Goal: Answer question/provide support: Ask a question

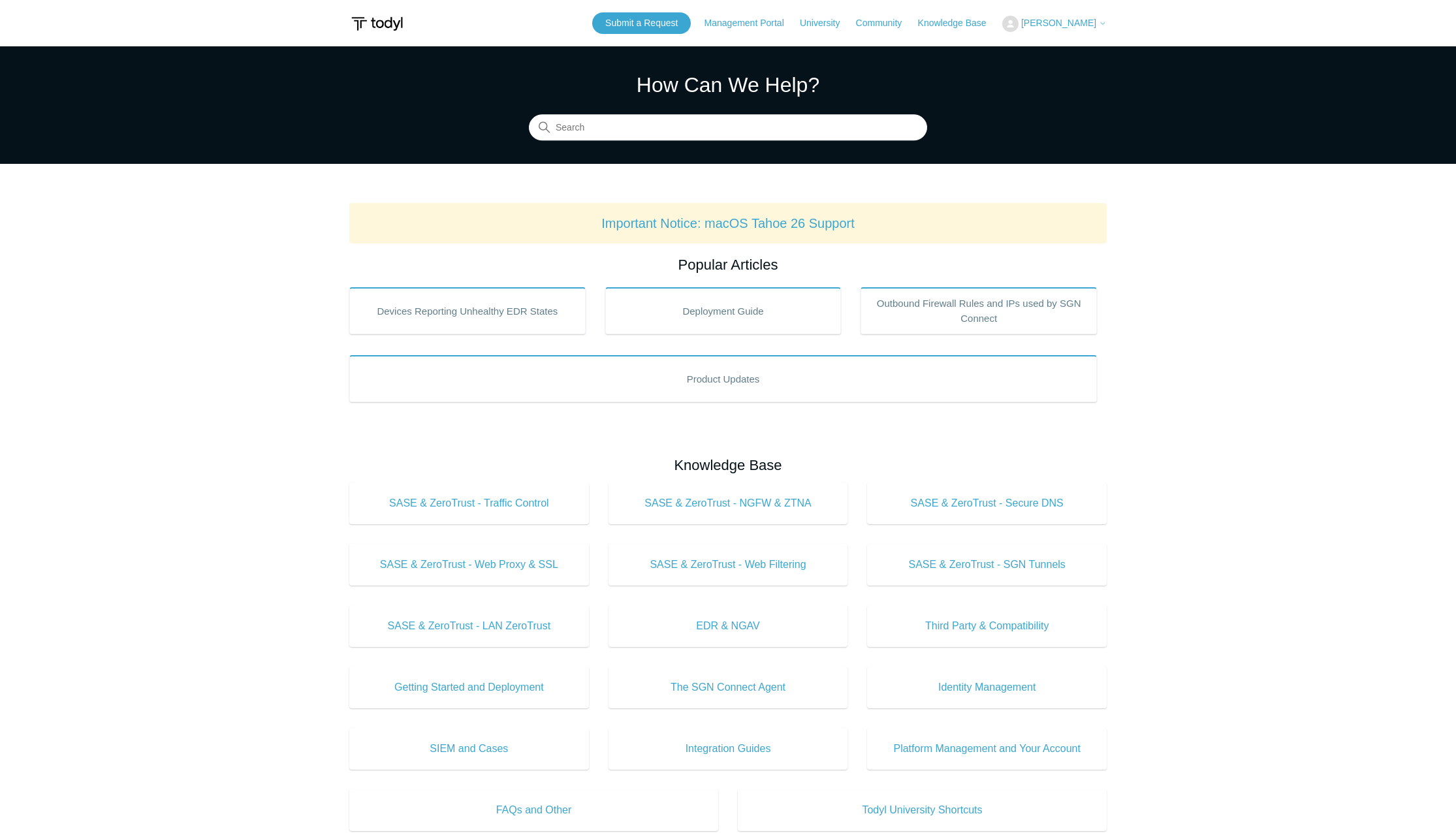
click at [1072, 27] on span "[PERSON_NAME]" at bounding box center [1059, 22] width 75 height 11
click at [1076, 49] on link "My Support Requests" at bounding box center [1067, 51] width 127 height 23
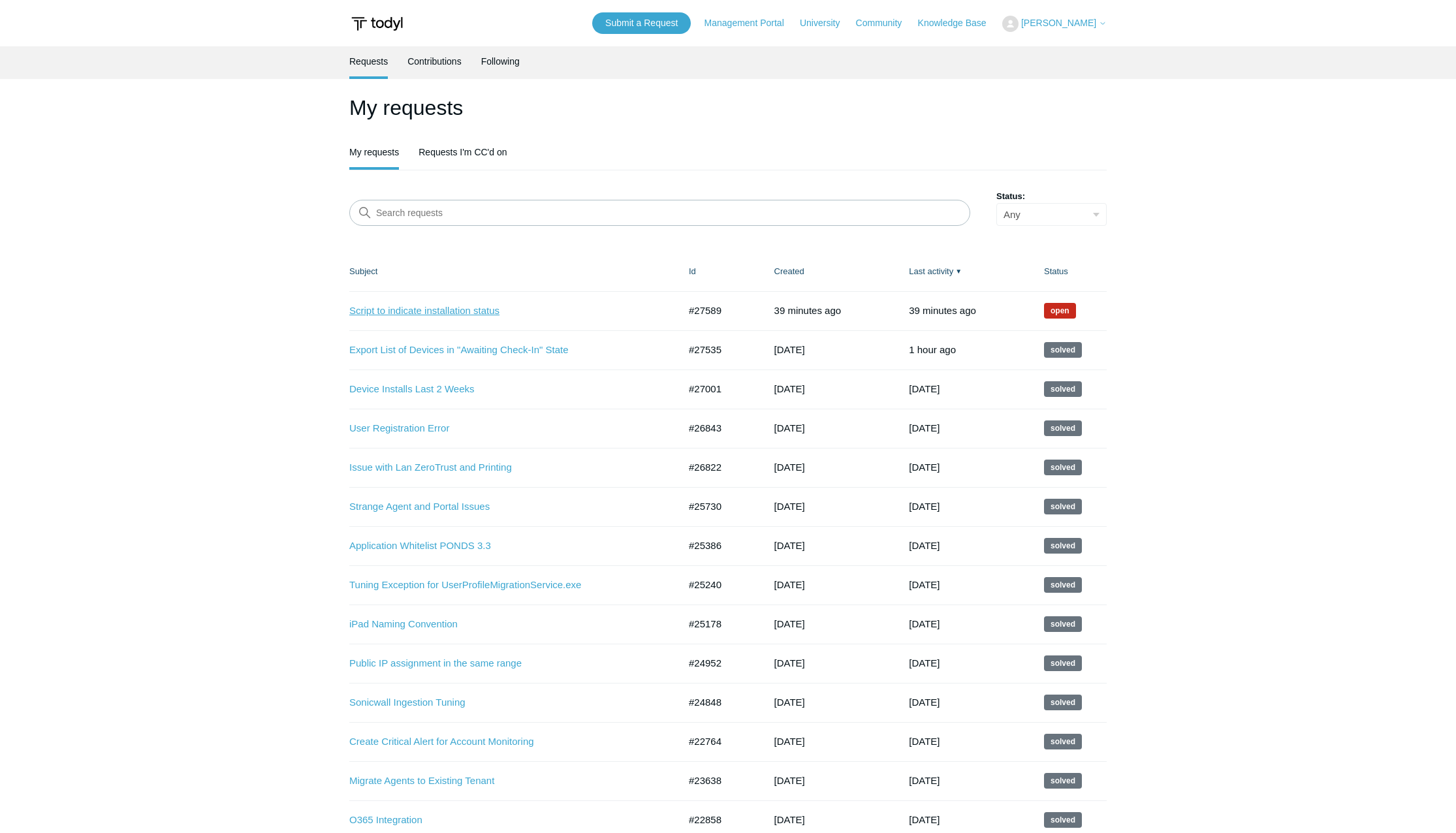
click at [458, 308] on link "Script to indicate installation status" at bounding box center [504, 312] width 310 height 15
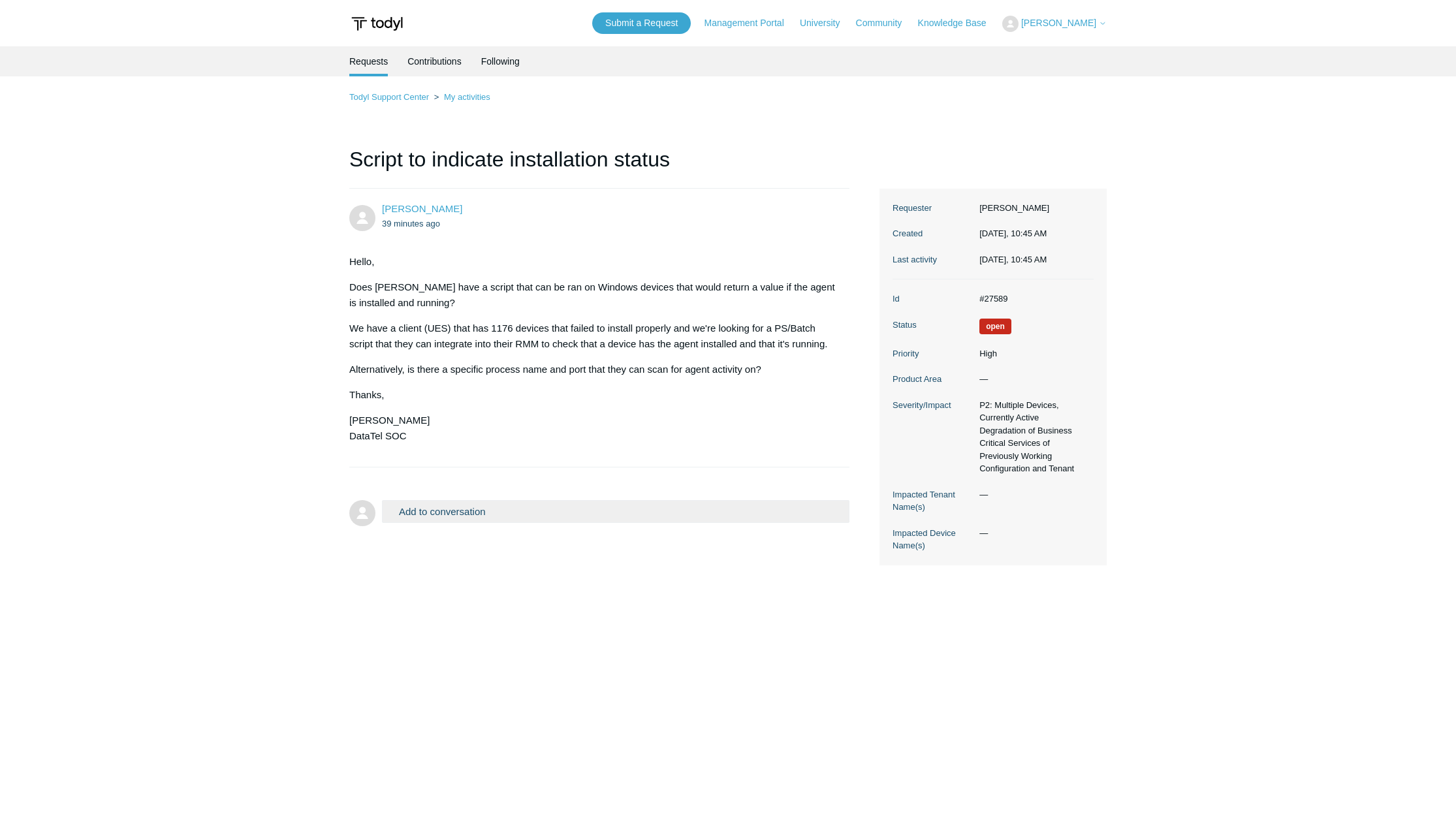
click at [485, 516] on button "Add to conversation" at bounding box center [615, 512] width 467 height 23
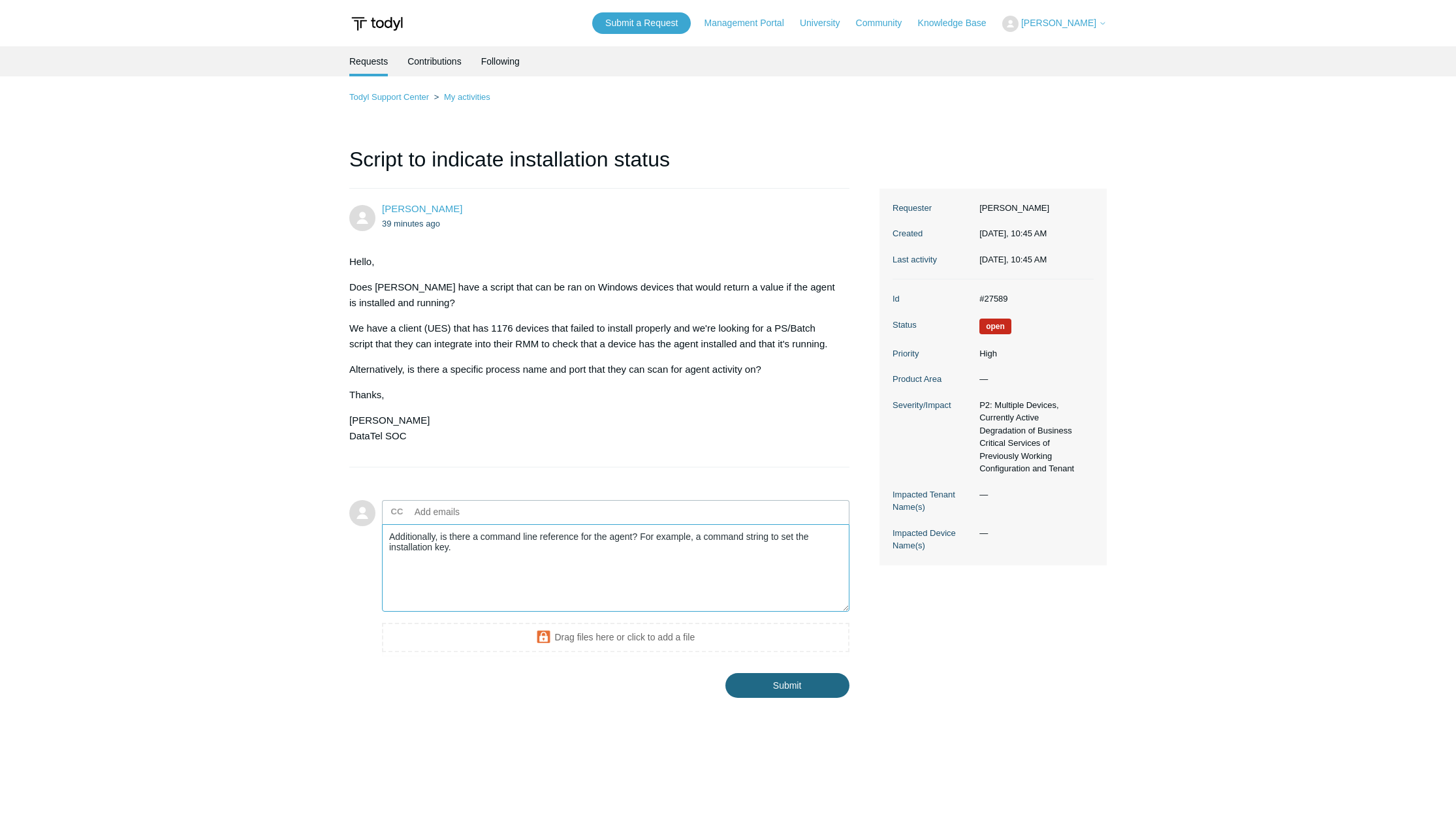
type textarea "Additionally, is there a command line reference for the agent? For example, a c…"
click at [801, 690] on input "Submit" at bounding box center [787, 686] width 124 height 26
